Goal: Task Accomplishment & Management: Use online tool/utility

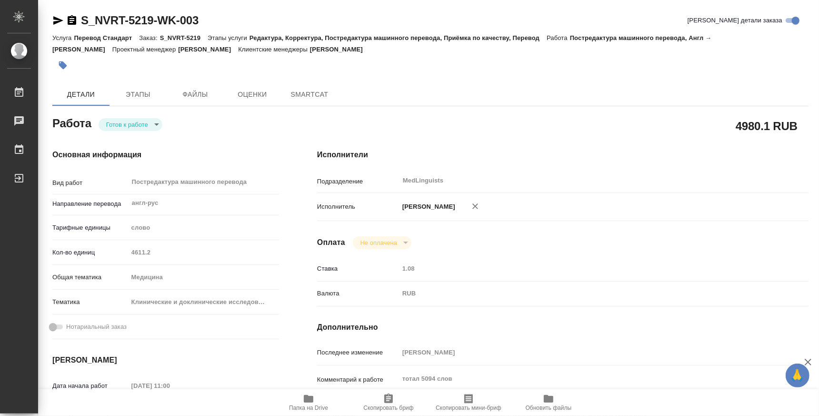
type textarea "x"
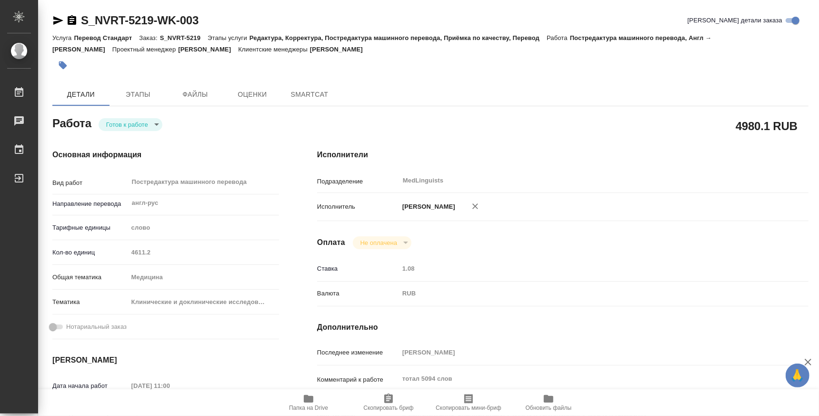
type textarea "x"
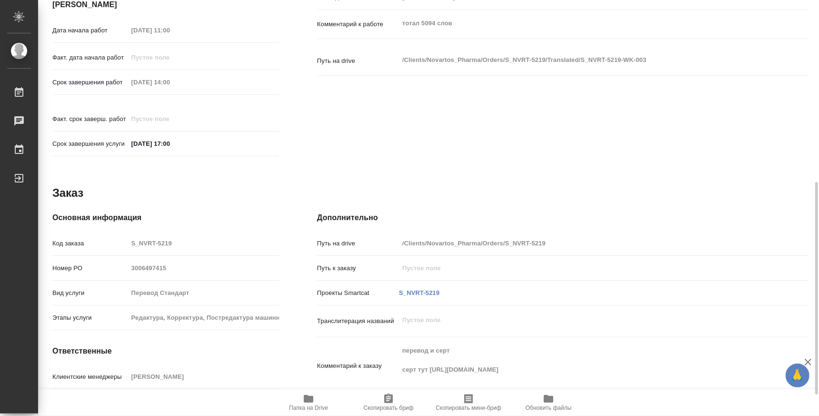
type textarea "x"
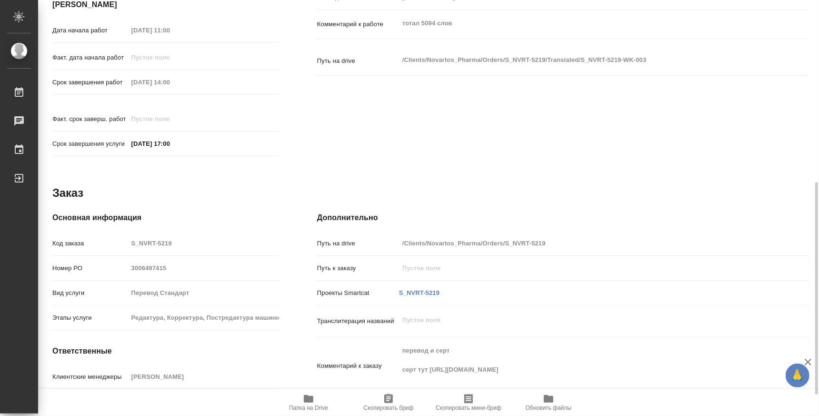
scroll to position [396, 0]
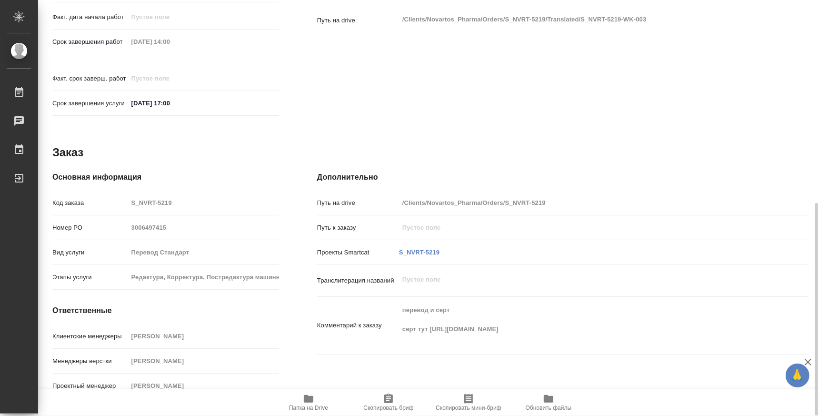
type textarea "x"
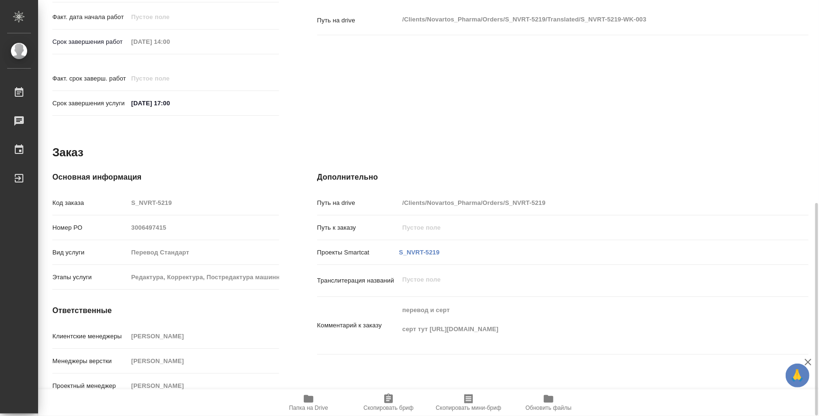
type textarea "x"
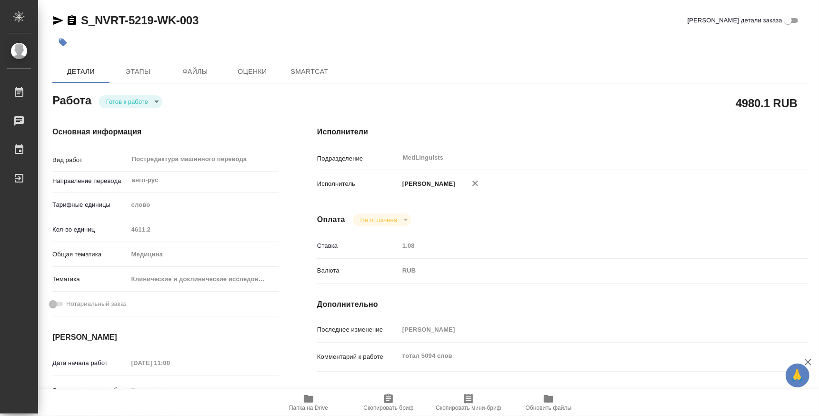
type textarea "x"
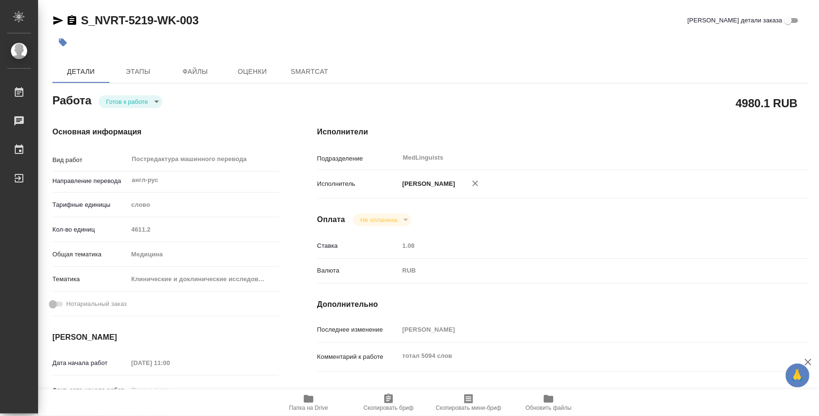
type textarea "x"
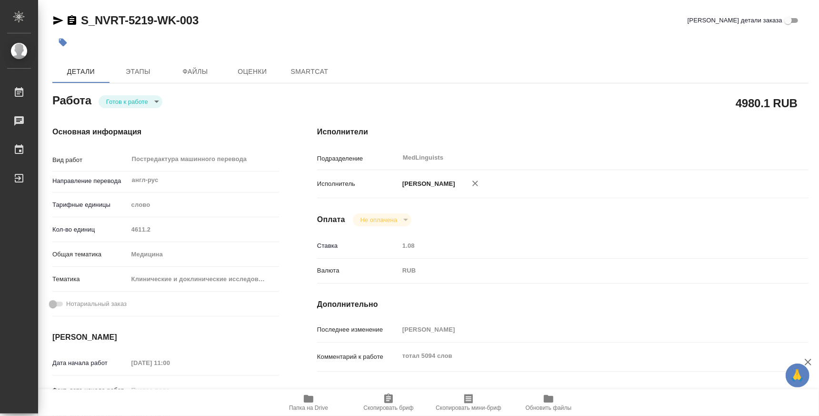
type textarea "x"
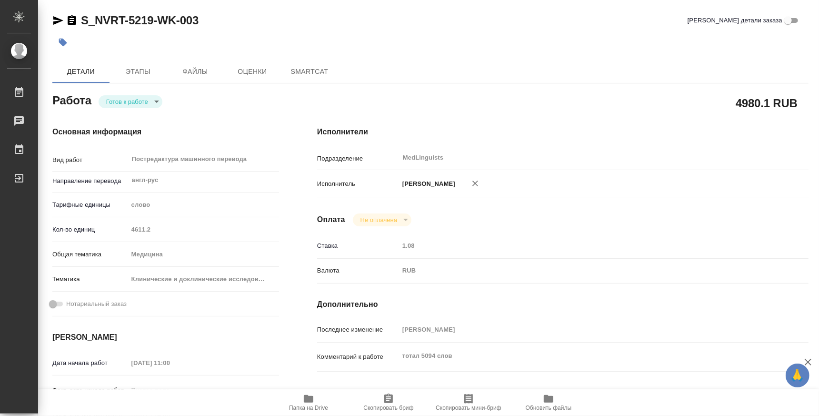
type textarea "x"
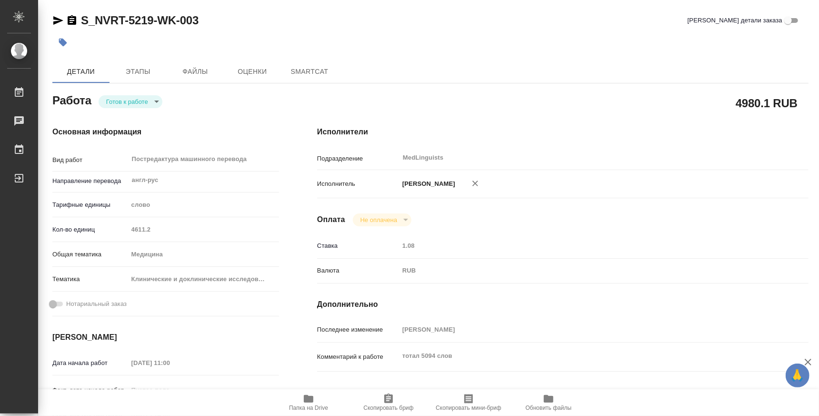
type textarea "x"
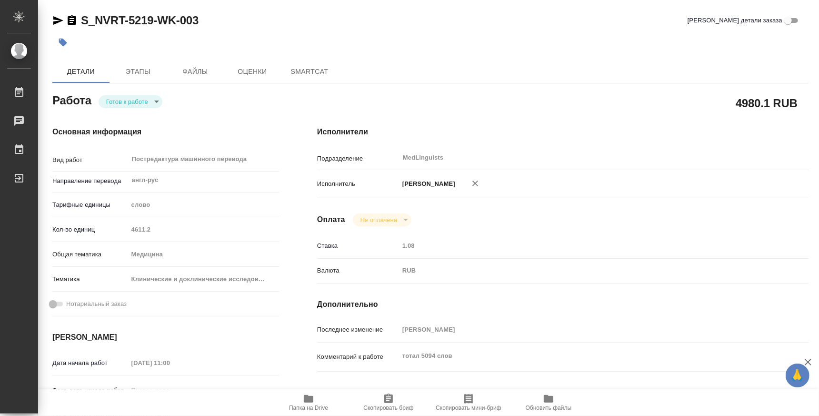
type textarea "x"
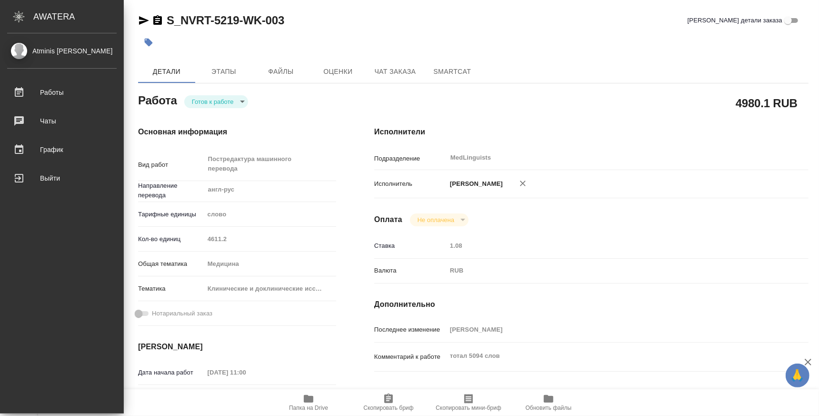
type textarea "x"
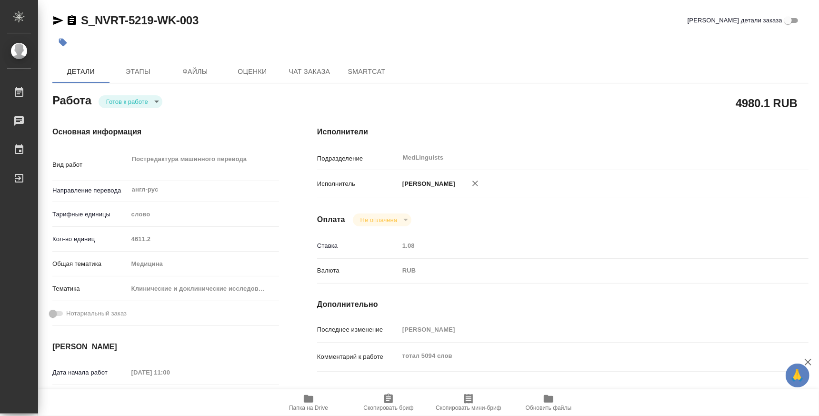
type textarea "x"
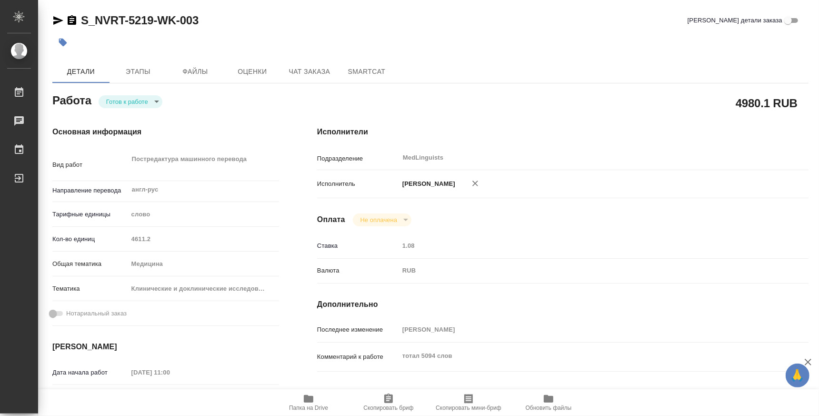
click at [302, 393] on span "Папка на Drive" at bounding box center [308, 402] width 69 height 18
type textarea "x"
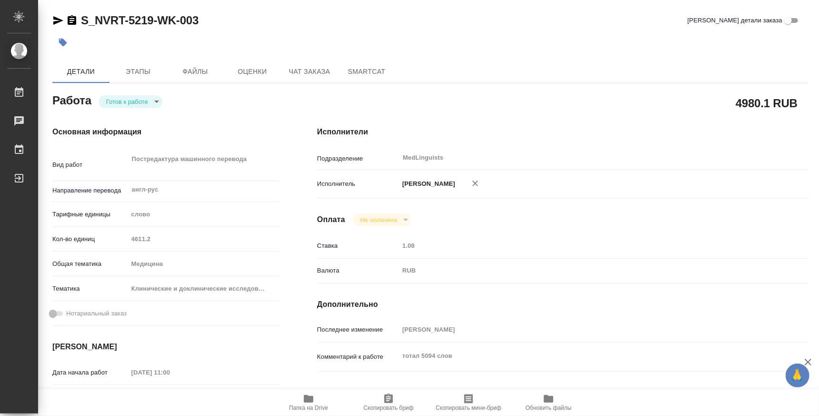
type textarea "x"
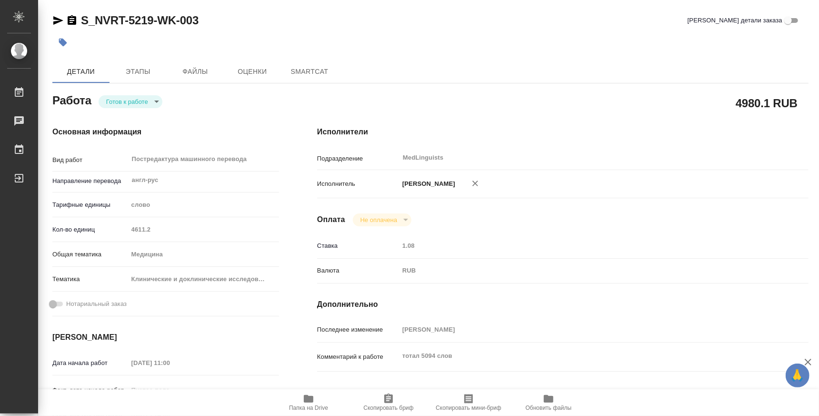
type textarea "x"
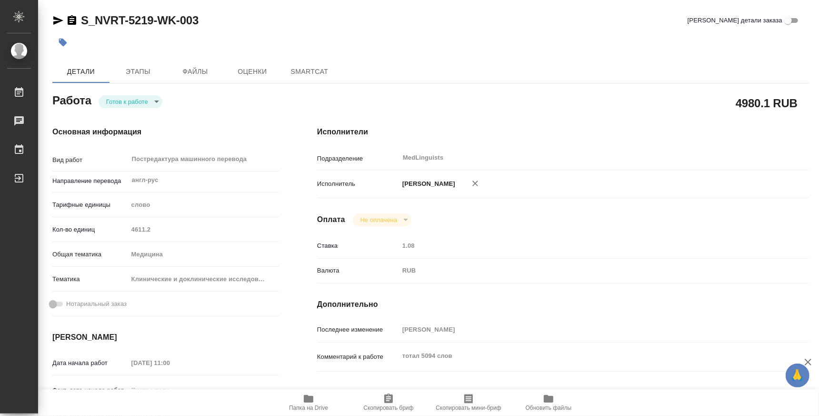
type textarea "x"
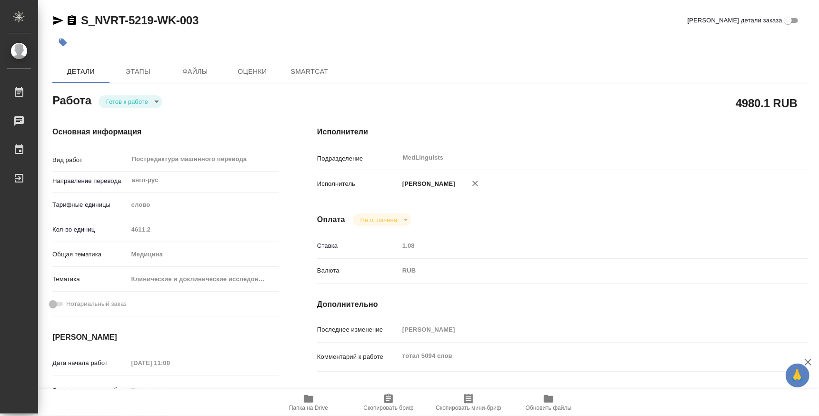
type textarea "x"
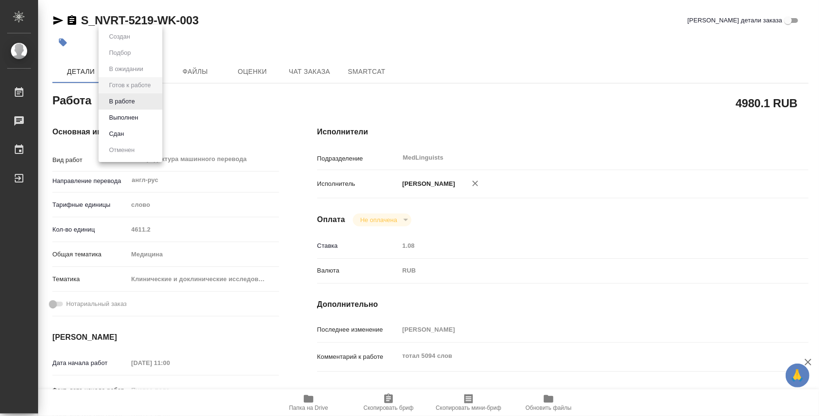
click at [132, 102] on body "🙏 .cls-1 fill:#fff; AWATERA Atminis Kristina Работы Чаты График Выйти S_NVRT-52…" at bounding box center [409, 208] width 819 height 416
type textarea "x"
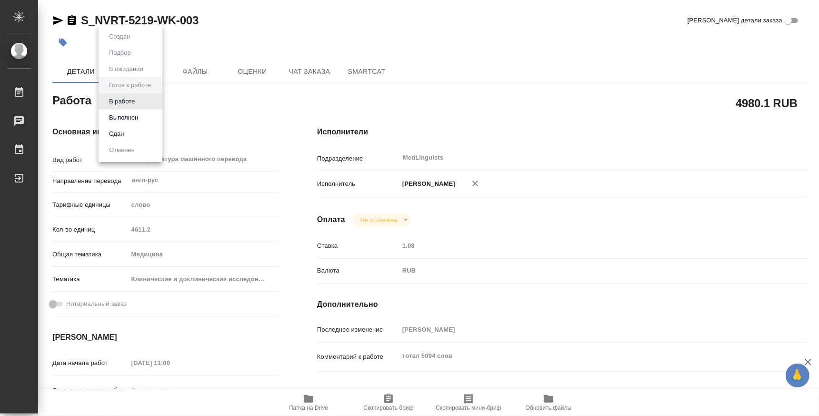
type textarea "x"
click at [133, 104] on button "В работе" at bounding box center [121, 101] width 31 height 10
type textarea "x"
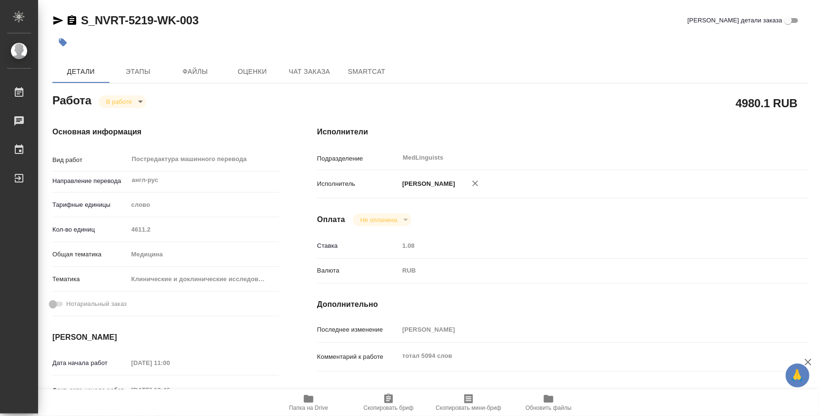
type textarea "x"
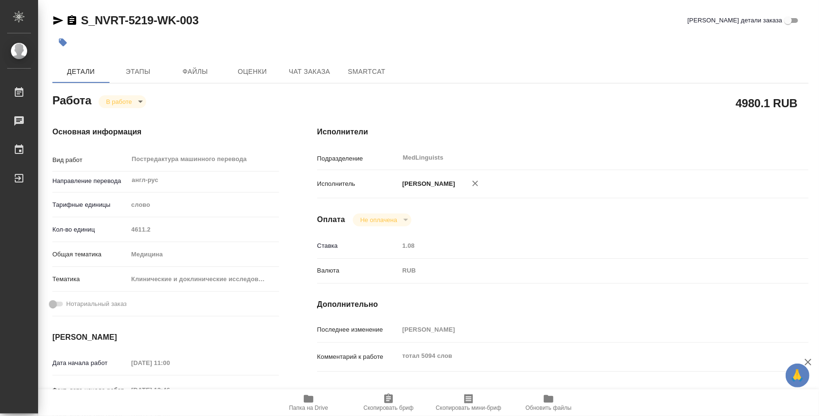
type textarea "x"
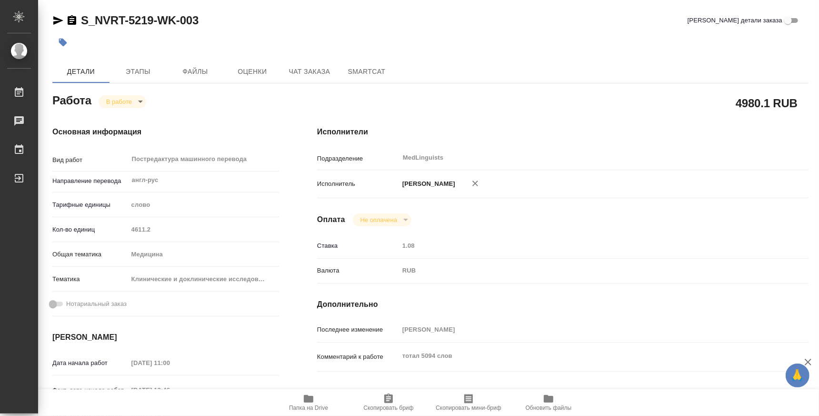
type textarea "x"
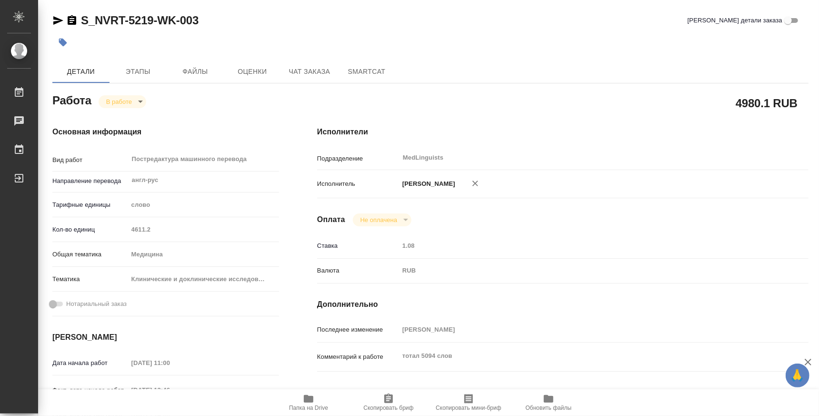
type textarea "x"
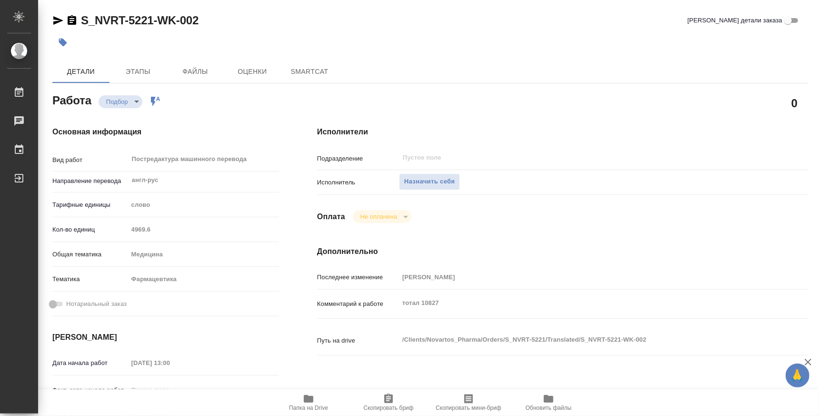
type textarea "x"
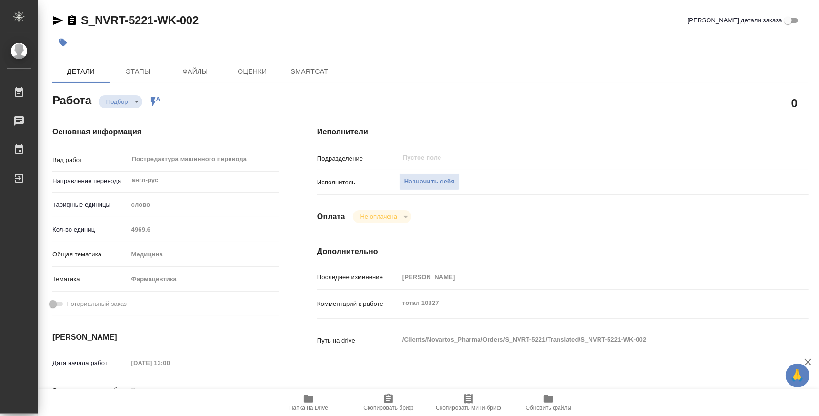
type textarea "x"
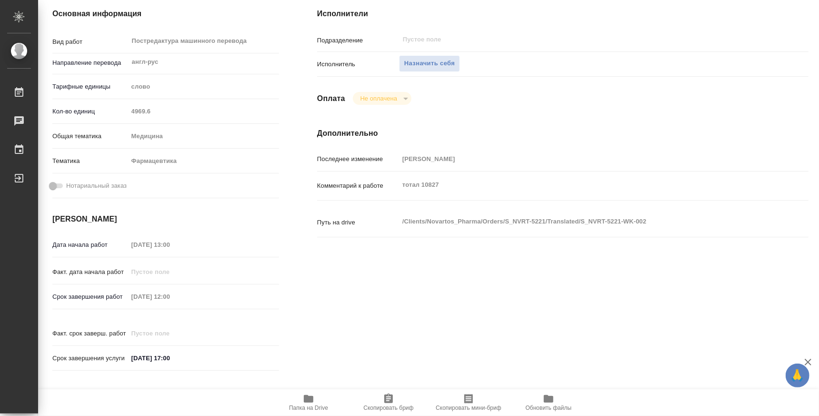
type textarea "x"
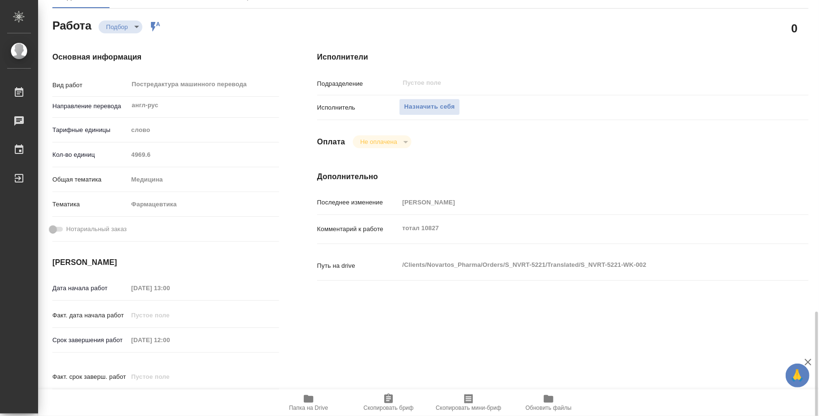
scroll to position [371, 0]
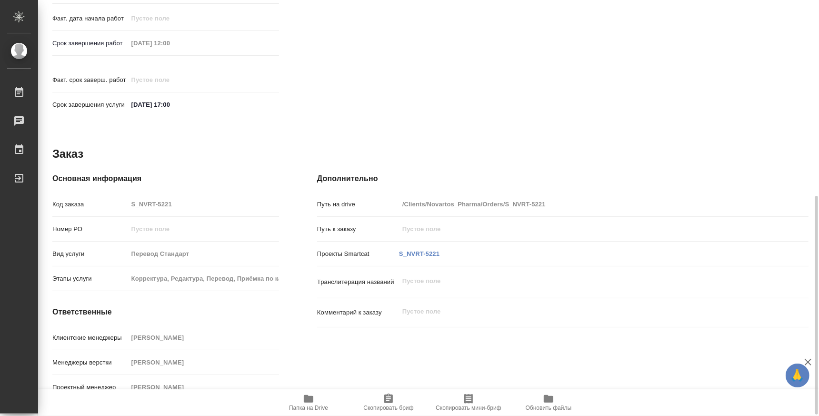
type textarea "x"
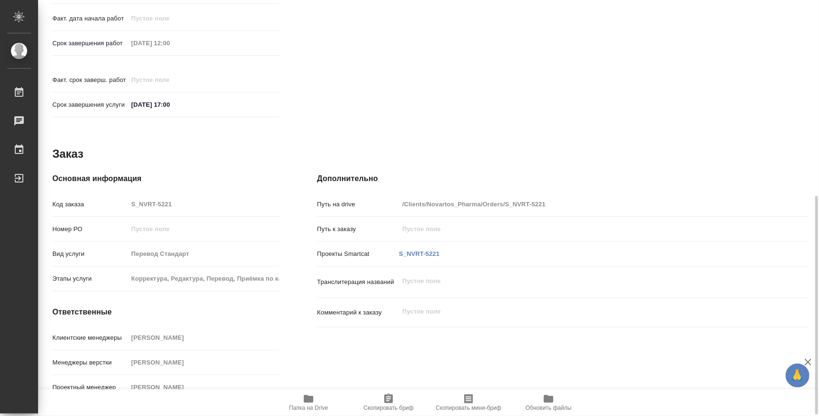
type textarea "x"
